Goal: Task Accomplishment & Management: Complete application form

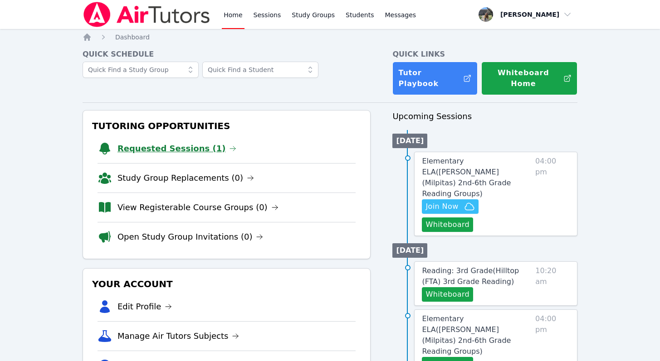
click at [163, 142] on link "Requested Sessions (1)" at bounding box center [176, 148] width 119 height 13
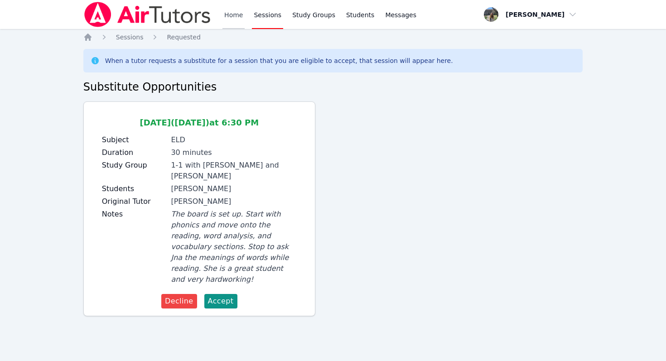
click at [235, 10] on link "Home" at bounding box center [234, 14] width 22 height 29
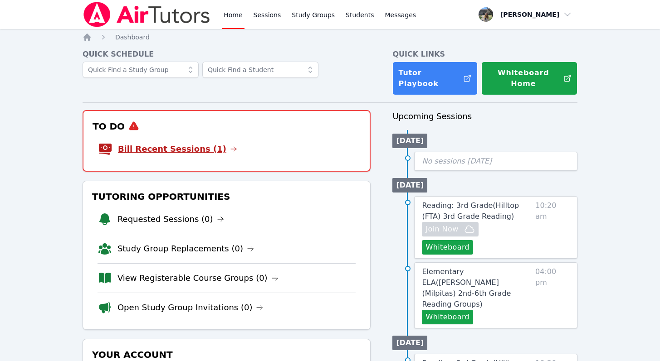
click at [186, 143] on link "Bill Recent Sessions (1)" at bounding box center [177, 149] width 119 height 13
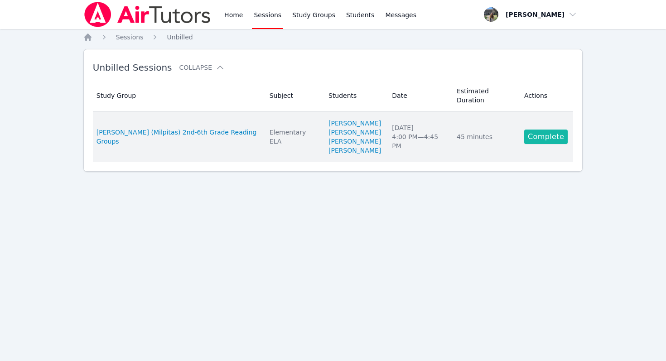
click at [533, 130] on link "Complete" at bounding box center [547, 137] width 44 height 15
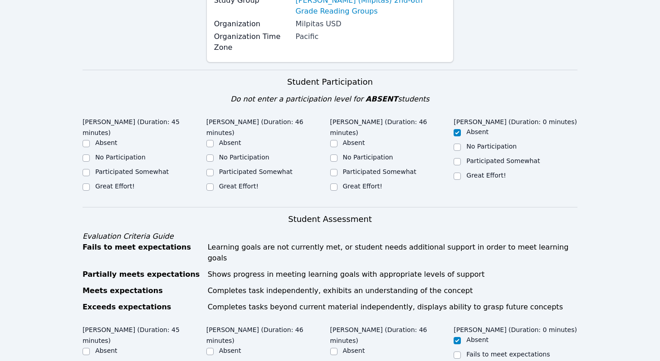
scroll to position [146, 0]
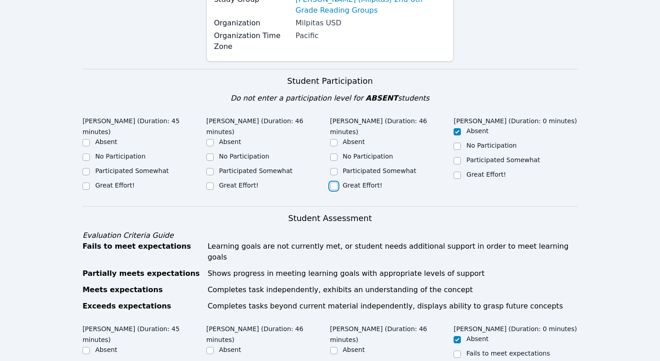
click at [333, 183] on input "Great Effort!" at bounding box center [333, 186] width 7 height 7
checkbox input "true"
click at [209, 183] on input "Great Effort!" at bounding box center [209, 186] width 7 height 7
checkbox input "true"
click at [86, 183] on input "Great Effort!" at bounding box center [86, 186] width 7 height 7
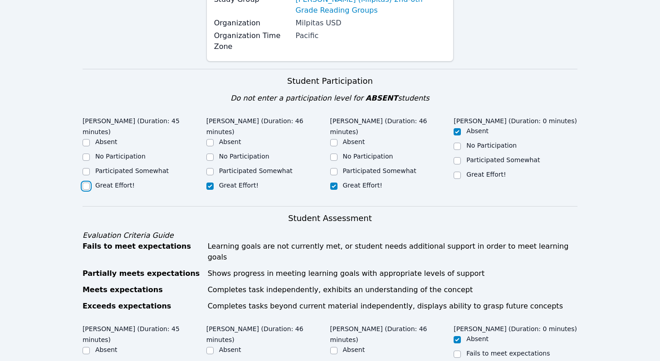
checkbox input "true"
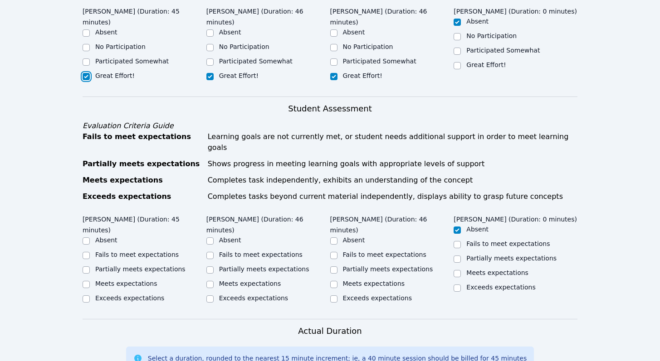
scroll to position [259, 0]
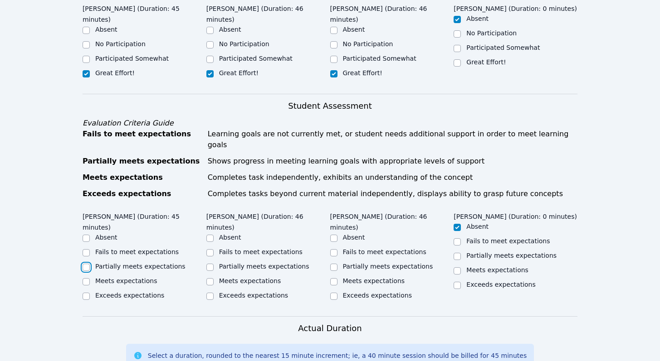
click at [87, 264] on input "Partially meets expectations" at bounding box center [86, 267] width 7 height 7
checkbox input "true"
click at [207, 264] on input "Partially meets expectations" at bounding box center [209, 267] width 7 height 7
checkbox input "true"
click at [333, 264] on input "Partially meets expectations" at bounding box center [333, 267] width 7 height 7
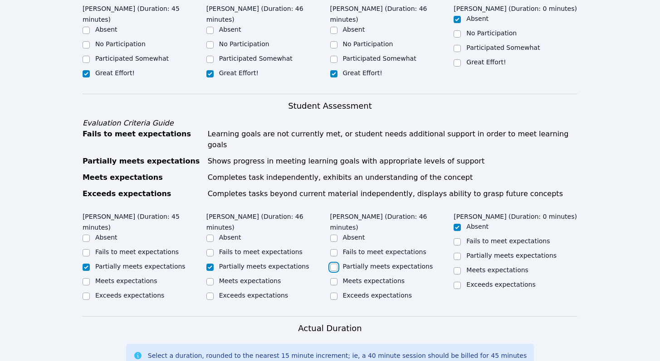
checkbox input "true"
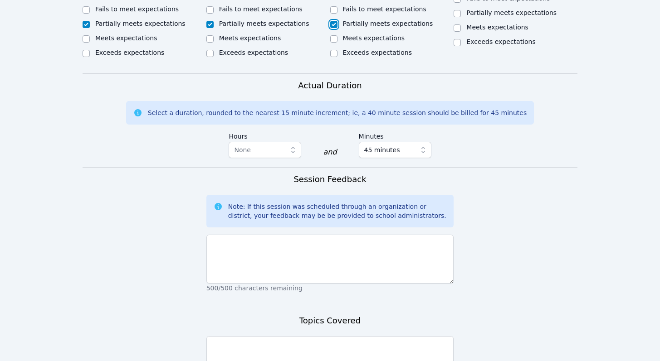
scroll to position [505, 0]
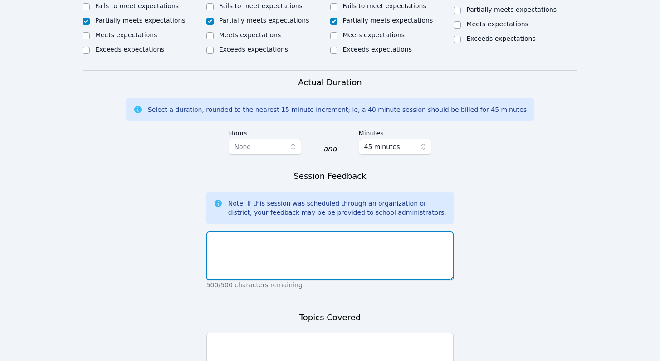
click at [335, 232] on textarea at bounding box center [330, 256] width 248 height 49
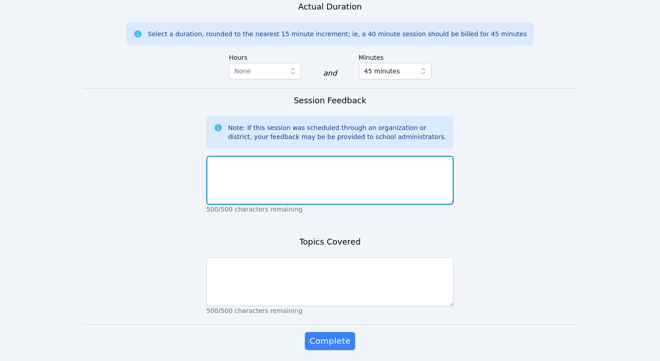
scroll to position [574, 0]
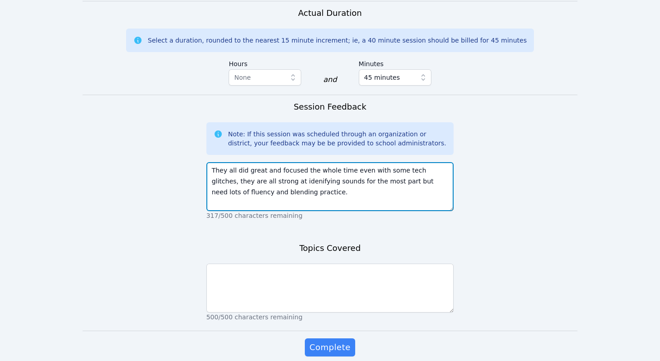
type textarea "They all did great and focused the whole time even with some tech glitches, the…"
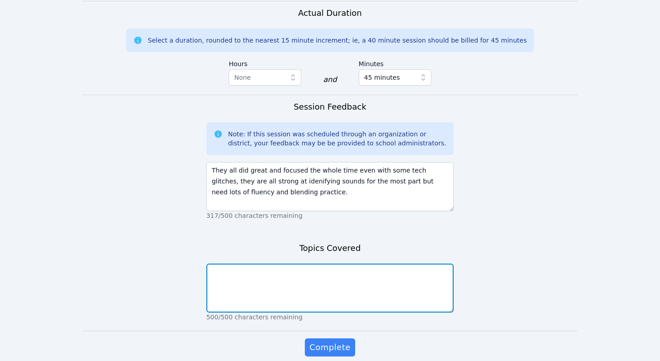
click at [316, 264] on textarea at bounding box center [330, 288] width 248 height 49
click at [324, 264] on textarea "Missing ABCS, HFW, reading decodable words, identifying and writing beginning s…" at bounding box center [330, 288] width 248 height 49
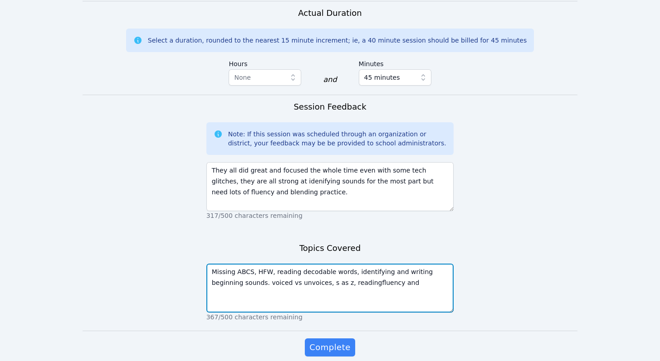
click at [336, 264] on textarea "Missing ABCS, HFW, reading decodable words, identifying and writing beginning s…" at bounding box center [330, 288] width 248 height 49
click at [408, 264] on textarea "Missing ABCS, HFW, reading decodable words, identifying and writing beginning s…" at bounding box center [330, 288] width 248 height 49
type textarea "Missing ABCS, HFW, reading decodable words, identifying and writing beginning s…"
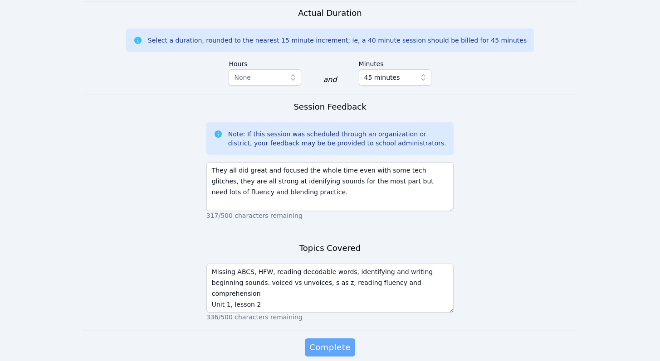
click at [340, 341] on span "Complete" at bounding box center [329, 347] width 41 height 13
